Goal: Task Accomplishment & Management: Manage account settings

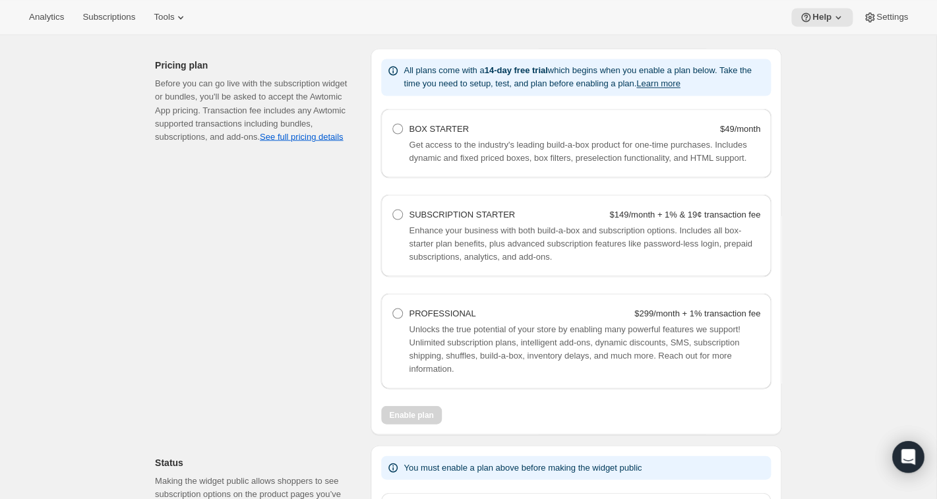
scroll to position [837, 0]
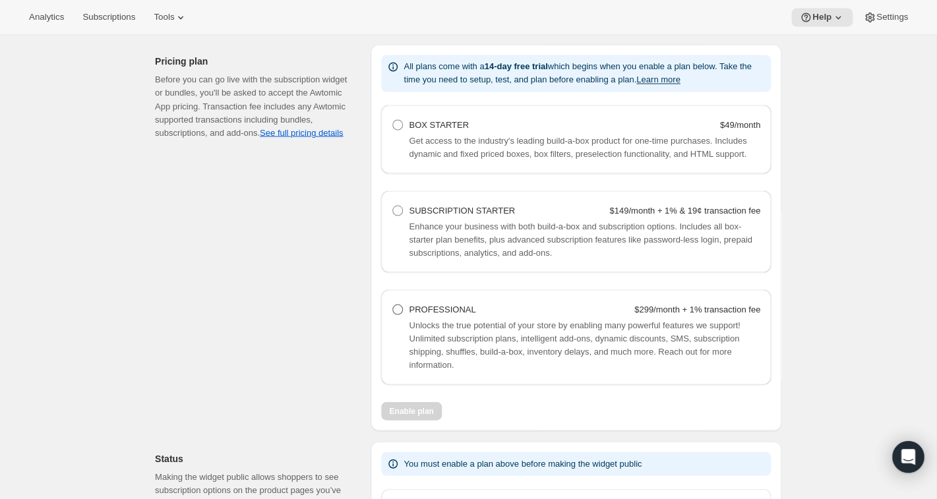
click at [401, 314] on span at bounding box center [397, 309] width 11 height 11
click at [393, 305] on Professional "PROFESSIONAL $299/month + 1% transaction fee" at bounding box center [392, 304] width 1 height 1
radio Professional "true"
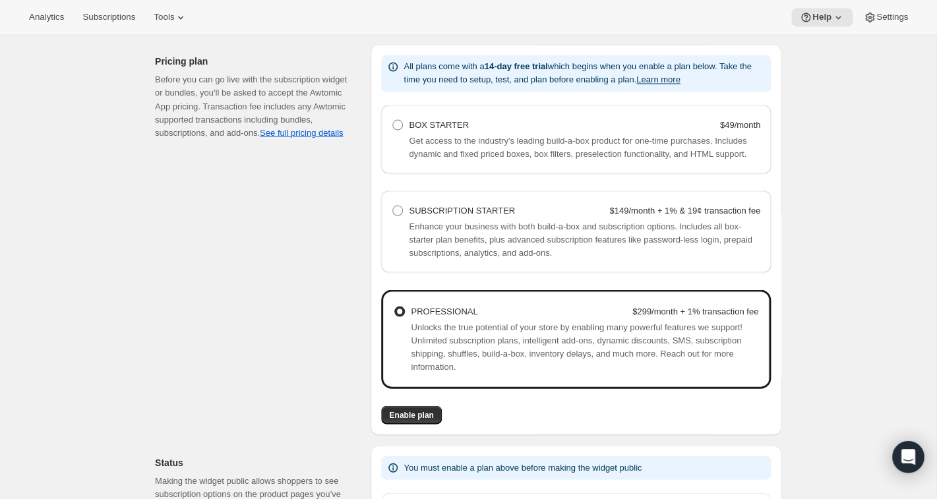
click at [334, 324] on div "Pricing plan Before you can go live with the subscription widget or bundles, yo…" at bounding box center [257, 239] width 205 height 390
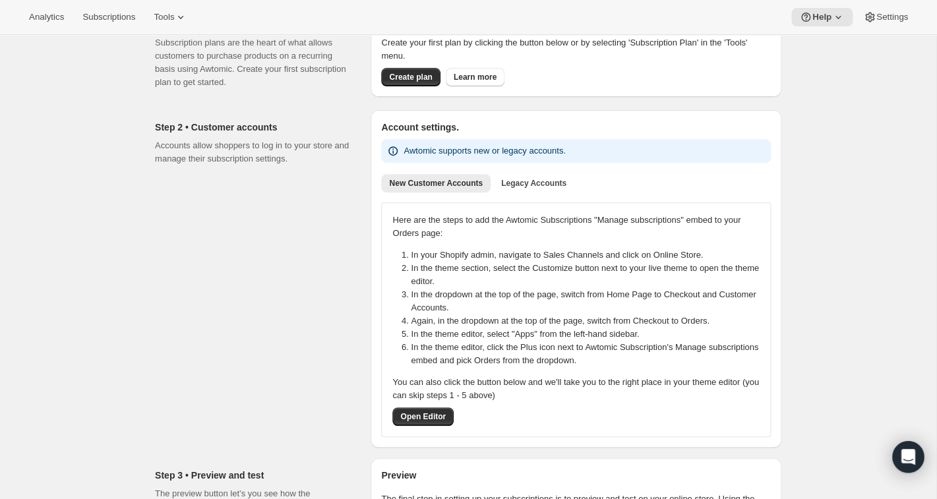
scroll to position [82, 0]
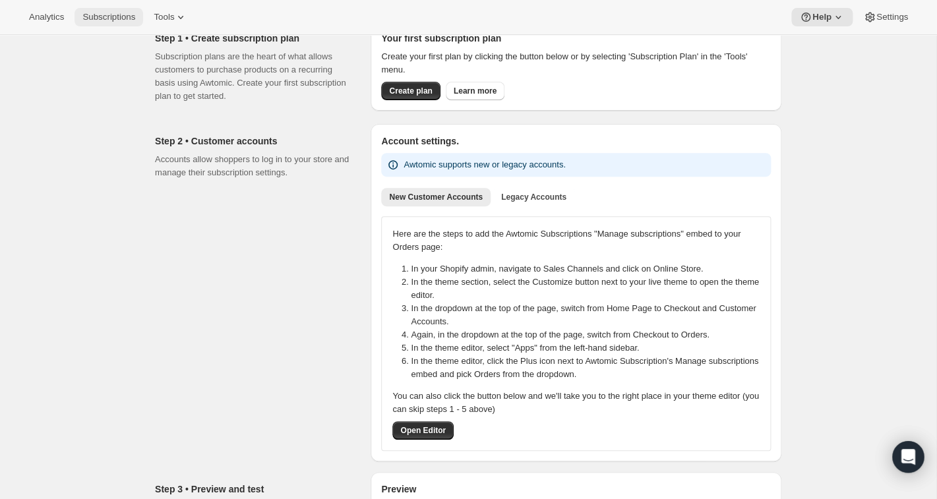
click at [99, 22] on span "Subscriptions" at bounding box center [108, 17] width 53 height 11
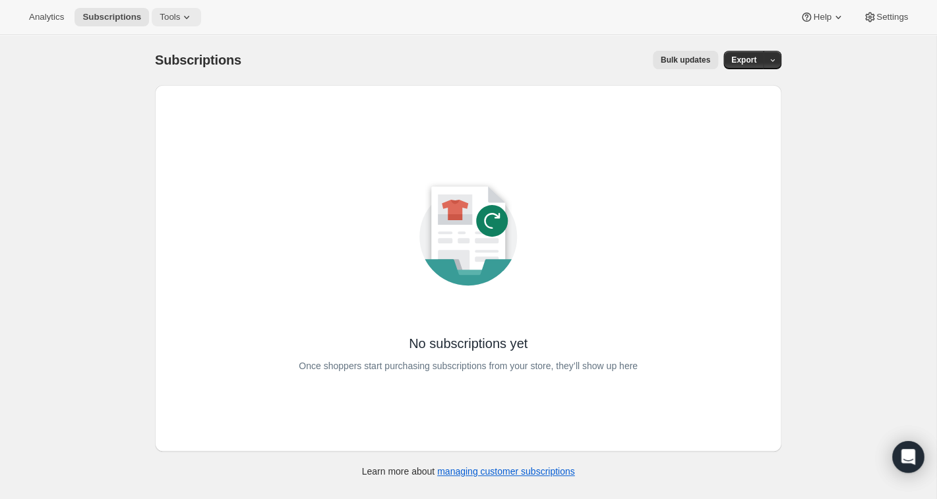
click at [171, 13] on span "Tools" at bounding box center [170, 17] width 20 height 11
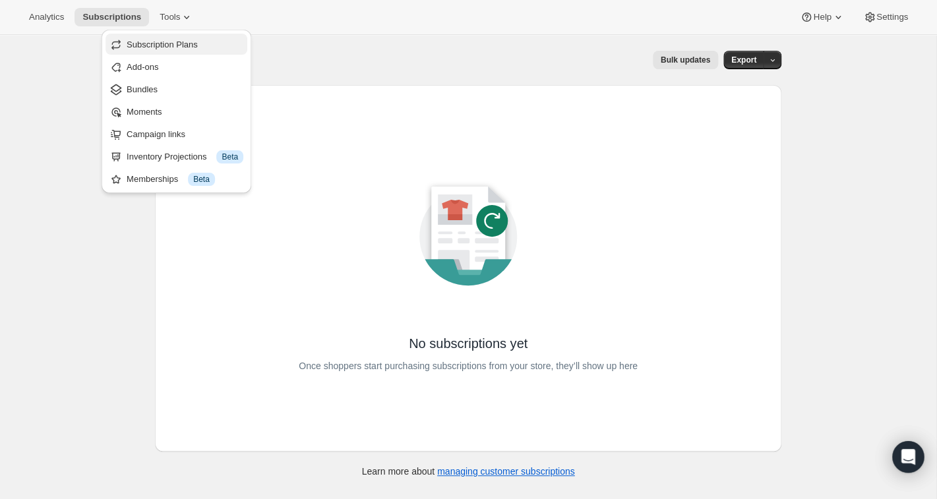
click at [157, 48] on span "Subscription Plans" at bounding box center [162, 45] width 71 height 10
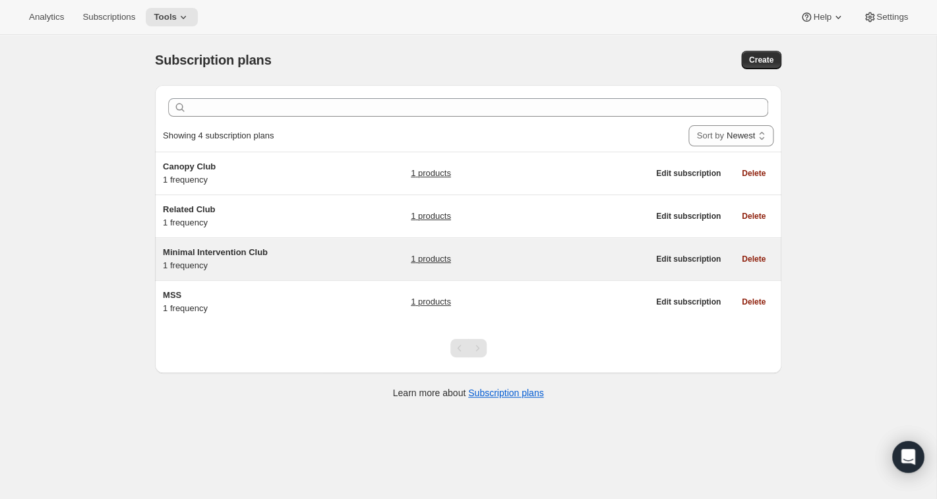
click at [192, 254] on span "Minimal Intervention Club" at bounding box center [215, 252] width 105 height 10
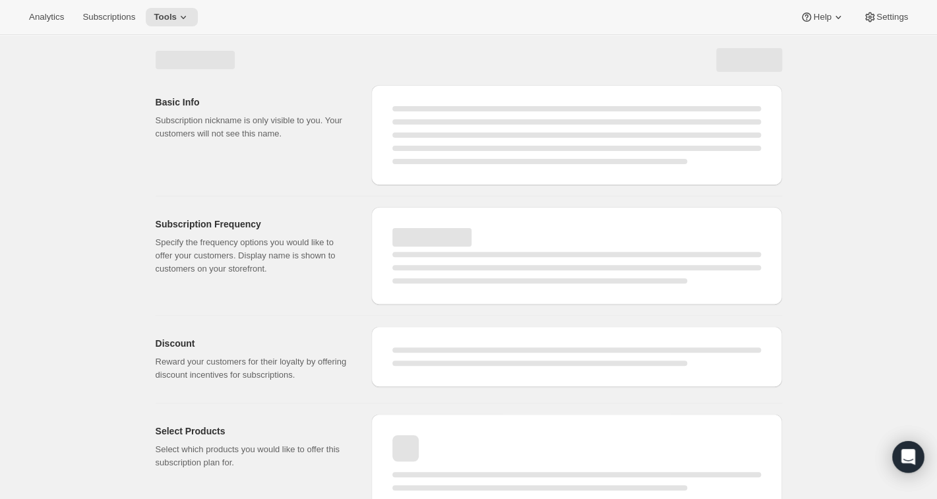
select select "WEEK"
select select "MONTH"
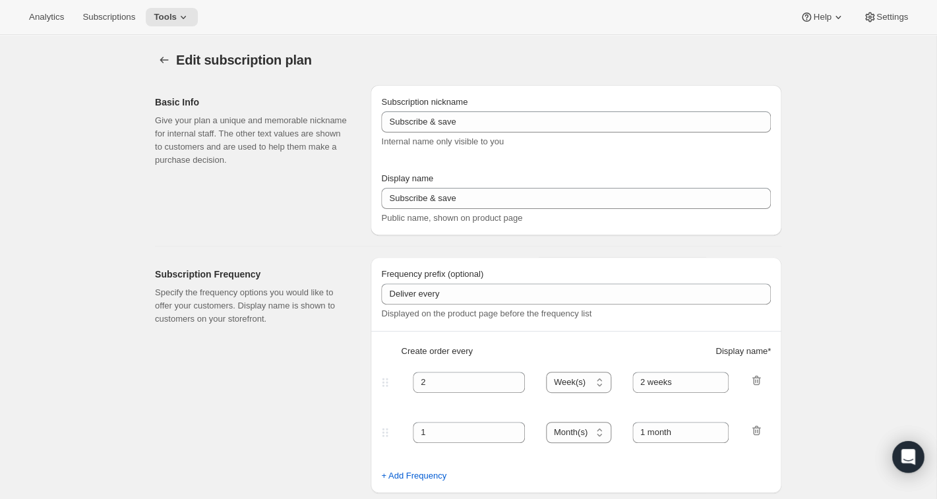
type input "Minimal Intervention Club"
type input "Join the Minimal Intervention Club"
type input "1"
select select "MONTH"
type input "month on the 20th"
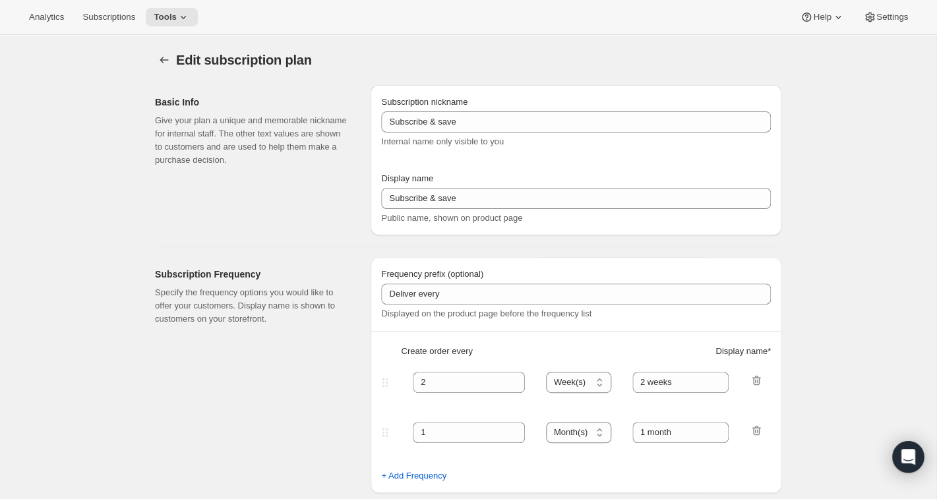
checkbox input "true"
select select "MONTHDAY"
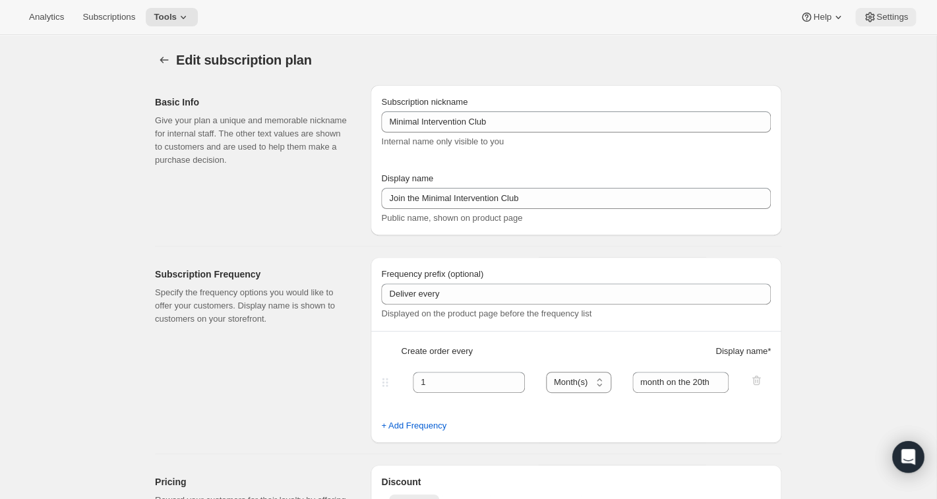
click at [699, 20] on icon at bounding box center [869, 18] width 9 height 10
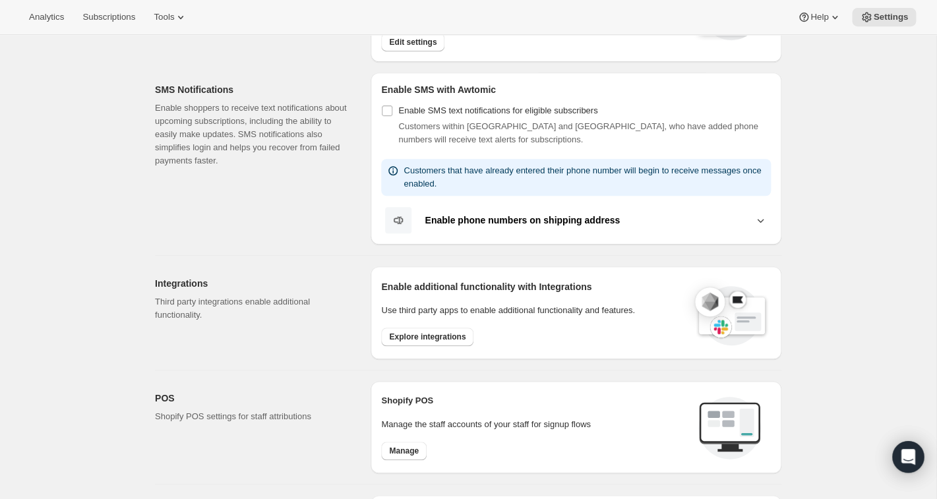
scroll to position [220, 0]
click at [408, 448] on span "Manage" at bounding box center [404, 450] width 30 height 11
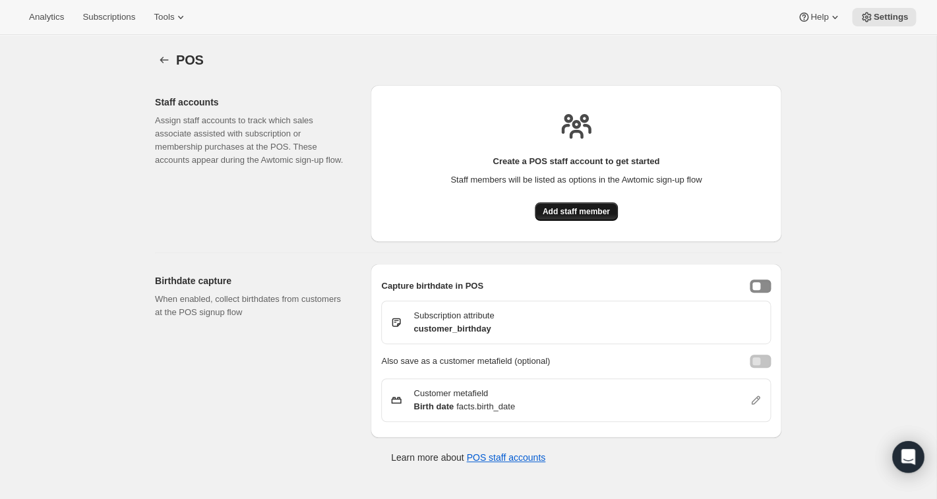
click at [577, 216] on button "Add staff member" at bounding box center [576, 211] width 83 height 18
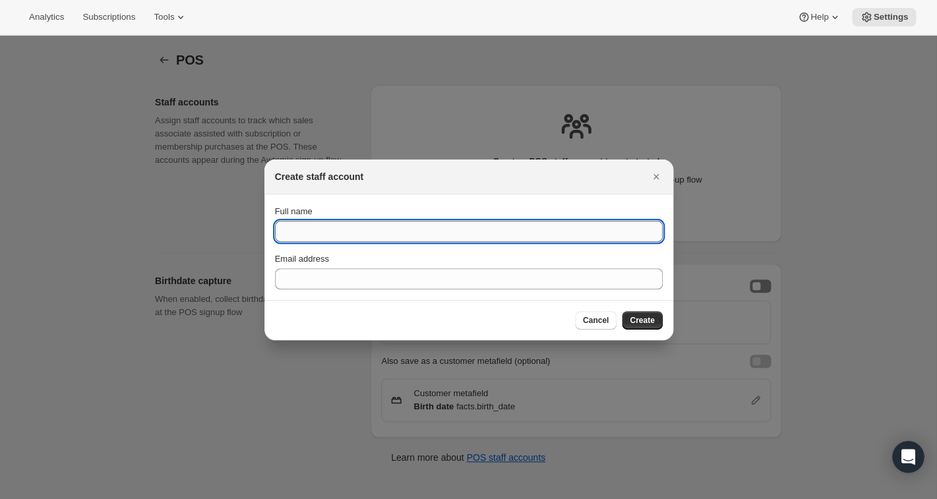
click at [552, 232] on input "Full name" at bounding box center [469, 231] width 388 height 21
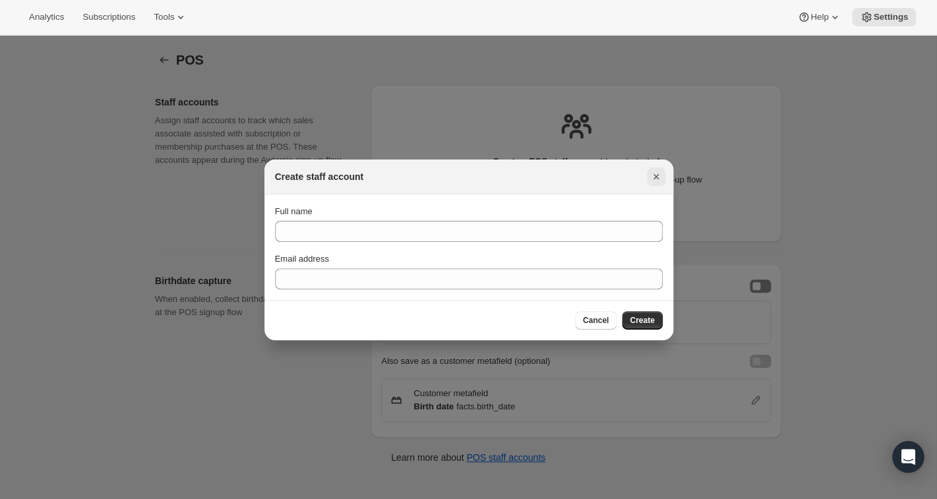
click at [658, 173] on icon "Close" at bounding box center [655, 176] width 13 height 13
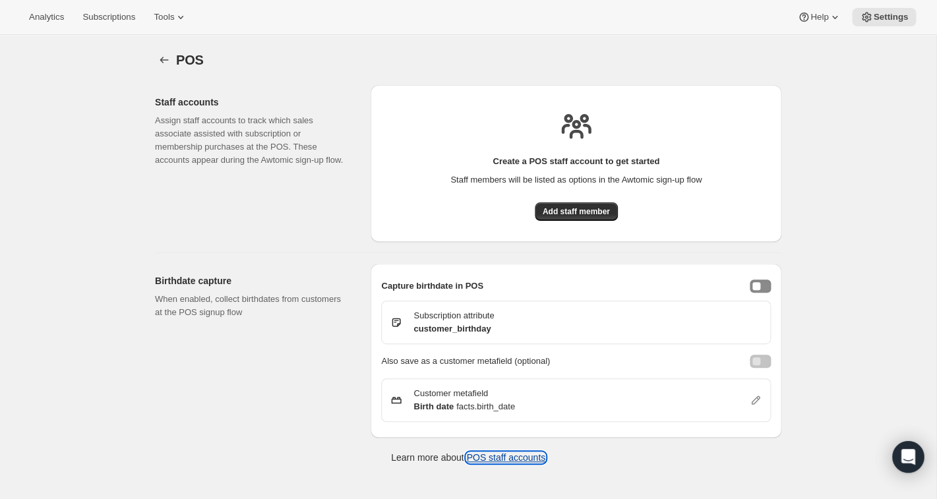
click at [527, 460] on button "POS staff accounts" at bounding box center [505, 457] width 79 height 11
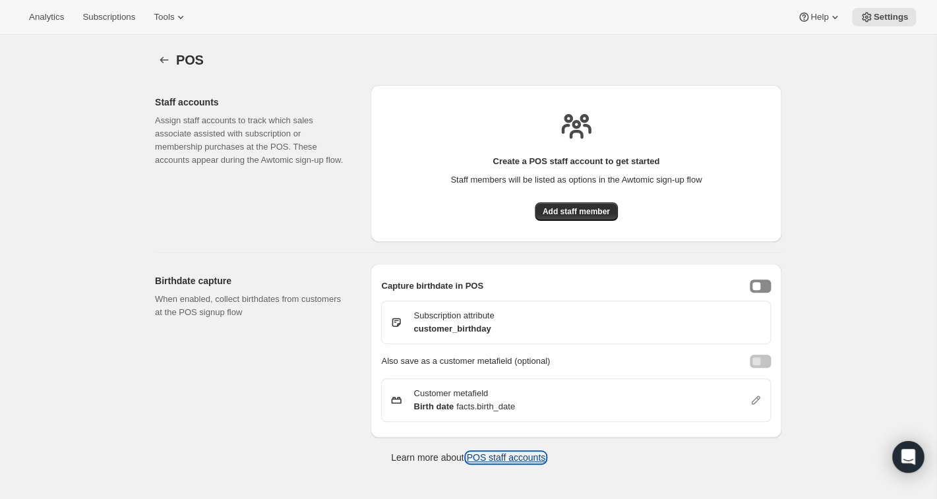
click at [502, 459] on button "POS staff accounts" at bounding box center [505, 457] width 79 height 11
click at [330, 448] on div "Staff accounts Assign staff accounts to track which sales associate assisted wi…" at bounding box center [468, 269] width 626 height 390
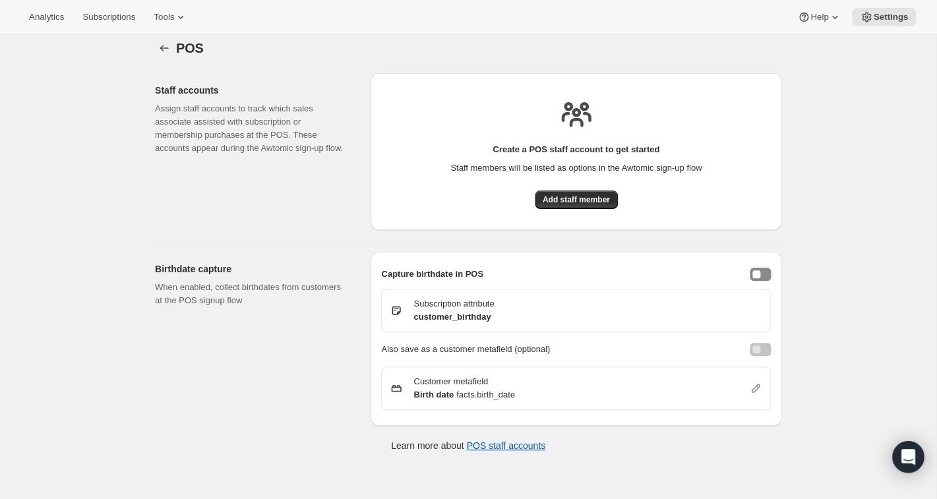
scroll to position [22, 0]
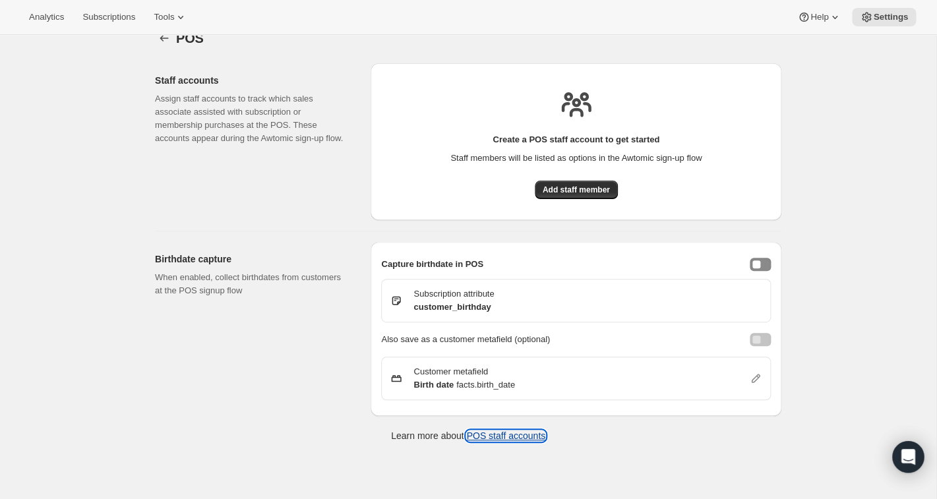
click at [495, 436] on button "POS staff accounts" at bounding box center [505, 435] width 79 height 11
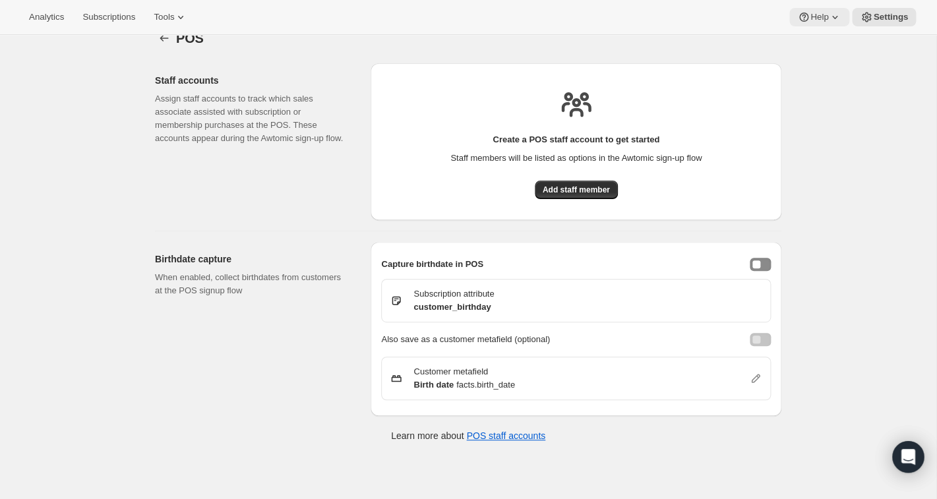
click at [834, 15] on icon at bounding box center [834, 17] width 13 height 13
click at [813, 63] on span "Help Center" at bounding box center [816, 67] width 45 height 10
